Goal: Information Seeking & Learning: Understand process/instructions

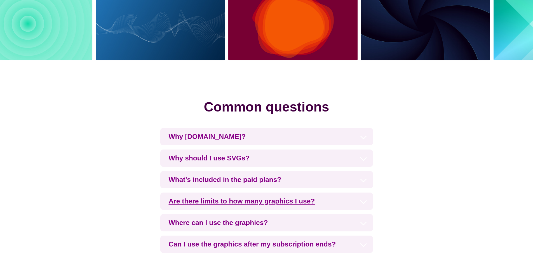
scroll to position [1265, 0]
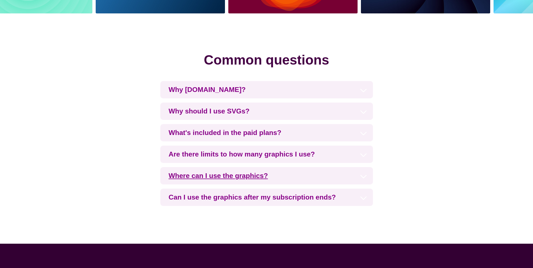
click at [214, 174] on h3 "Where can I use the graphics?" at bounding box center [266, 175] width 212 height 17
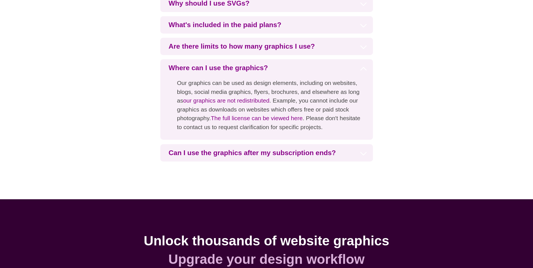
scroll to position [1377, 0]
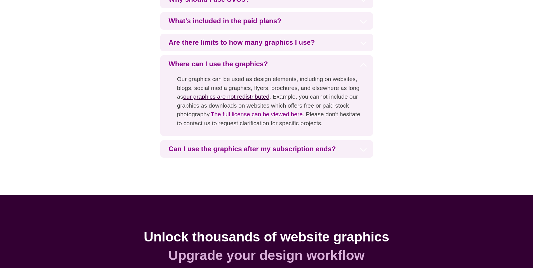
click at [235, 96] on link "our graphics are not redistributed" at bounding box center [226, 96] width 86 height 6
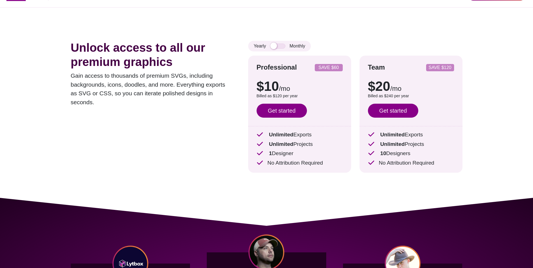
scroll to position [28, 0]
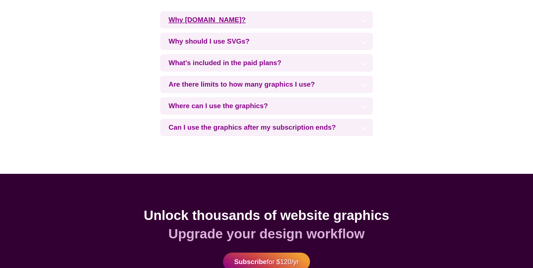
scroll to position [1237, 0]
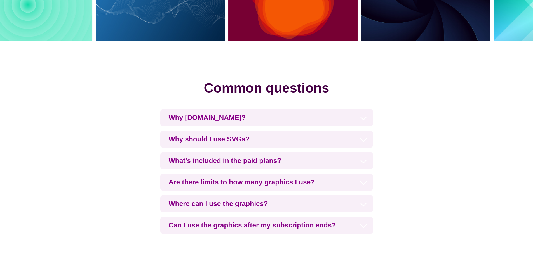
click at [228, 205] on h3 "Where can I use the graphics?" at bounding box center [266, 203] width 212 height 17
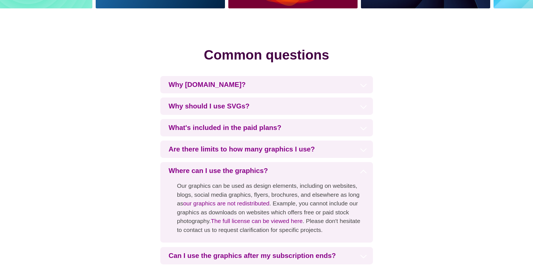
scroll to position [1349, 0]
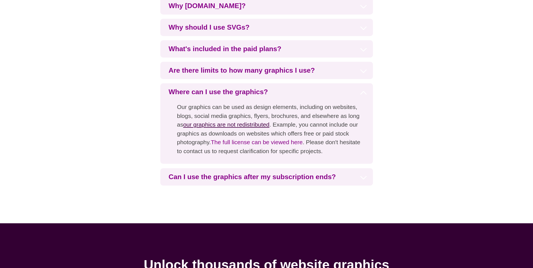
click at [242, 122] on link "our graphics are not redistributed" at bounding box center [226, 124] width 86 height 6
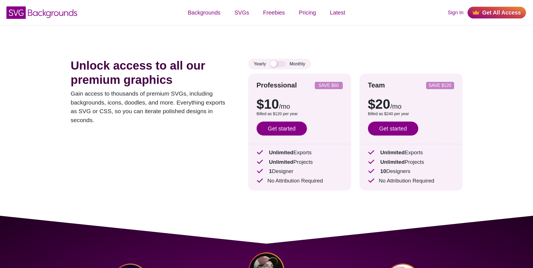
scroll to position [28, 0]
